Goal: Entertainment & Leisure: Consume media (video, audio)

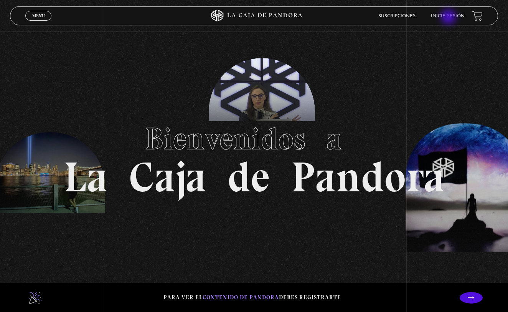
click at [450, 18] on link "Inicie sesión" at bounding box center [448, 16] width 34 height 5
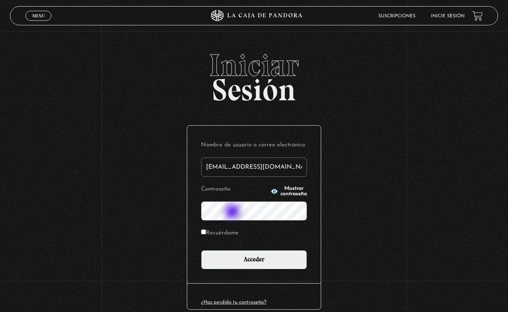
type input "ileana_rodas@hotmail.com"
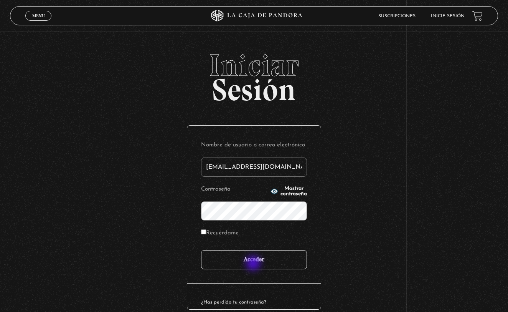
click at [254, 262] on input "Acceder" at bounding box center [254, 259] width 106 height 19
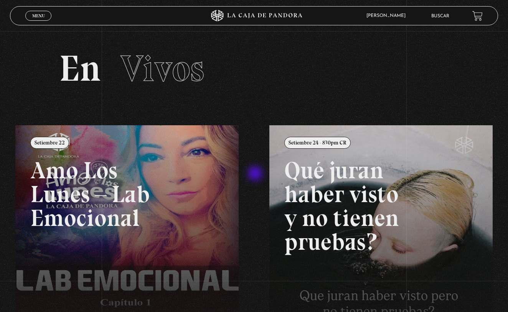
click at [256, 174] on div "Menu Cerrar Ileana Rodas En vivos Pandora Centinelas Mi cuenta Salir Buscar Bus…" at bounding box center [254, 257] width 508 height 452
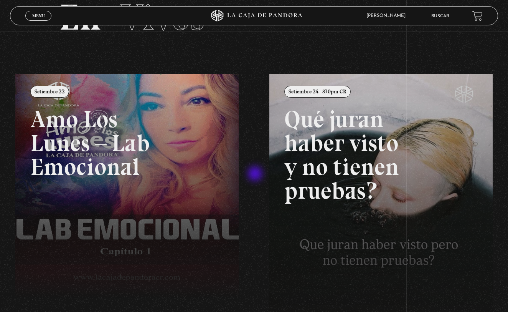
scroll to position [74, 0]
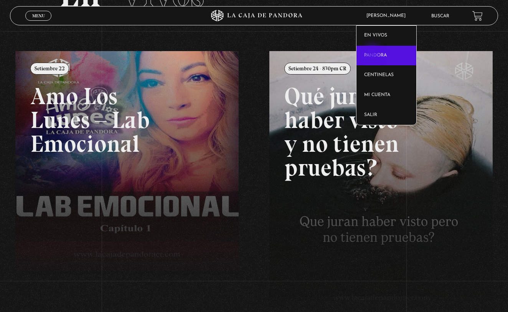
click at [373, 54] on link "Pandora" at bounding box center [387, 56] width 60 height 20
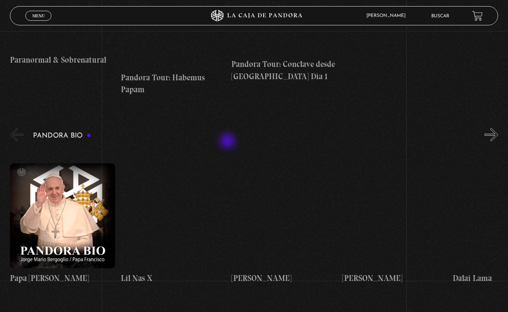
scroll to position [1043, 0]
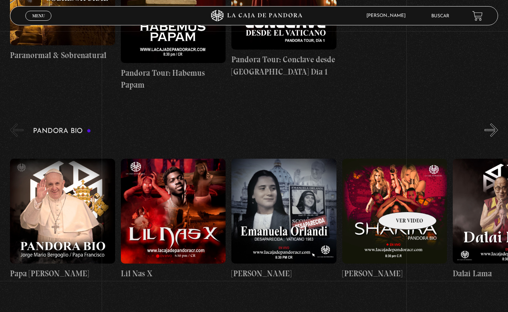
click at [398, 200] on figure at bounding box center [395, 211] width 105 height 105
